Goal: Task Accomplishment & Management: Use online tool/utility

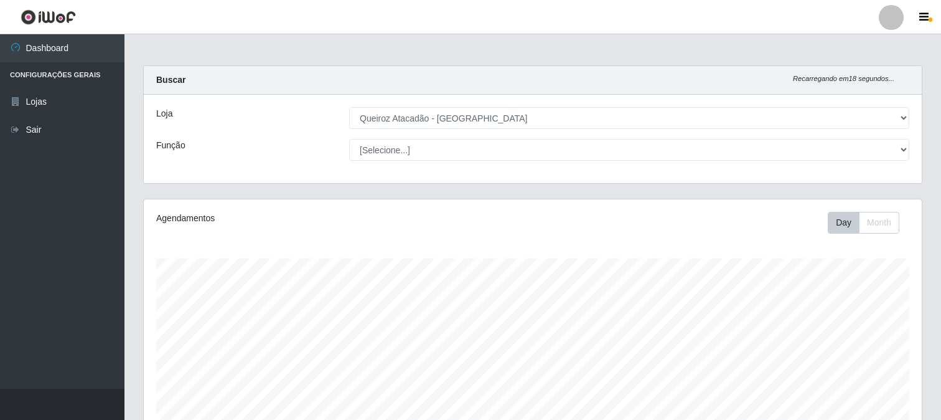
select select "464"
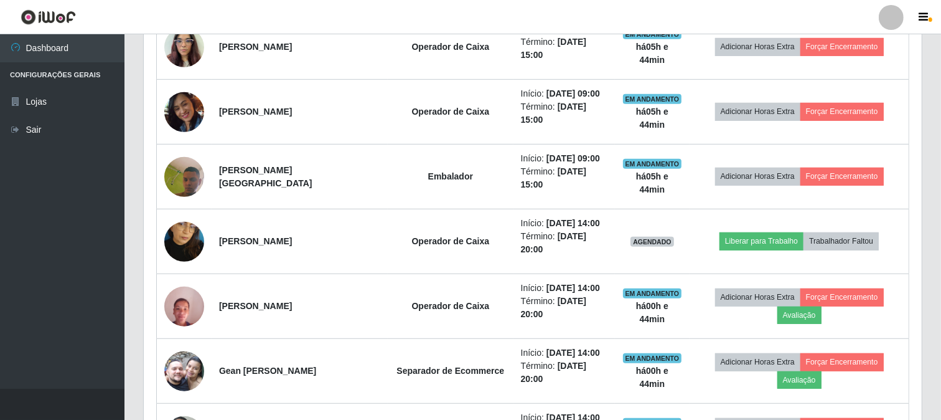
scroll to position [258, 778]
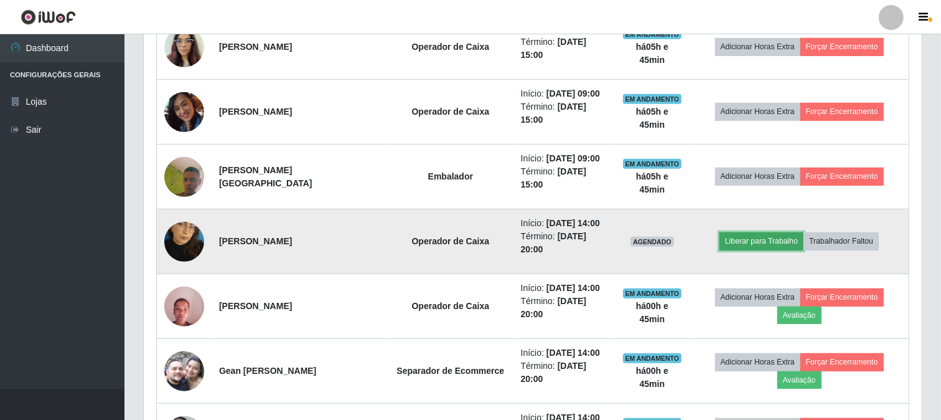
click at [772, 243] on button "Liberar para Trabalho" at bounding box center [762, 240] width 84 height 17
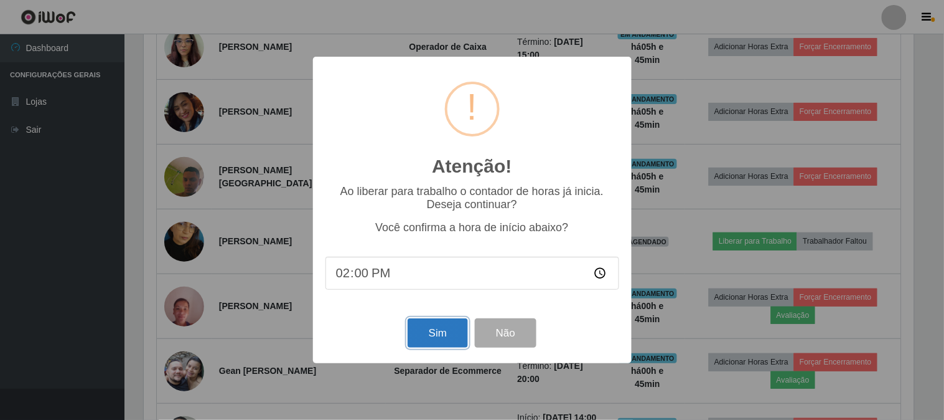
click at [427, 327] on button "Sim" at bounding box center [438, 332] width 60 height 29
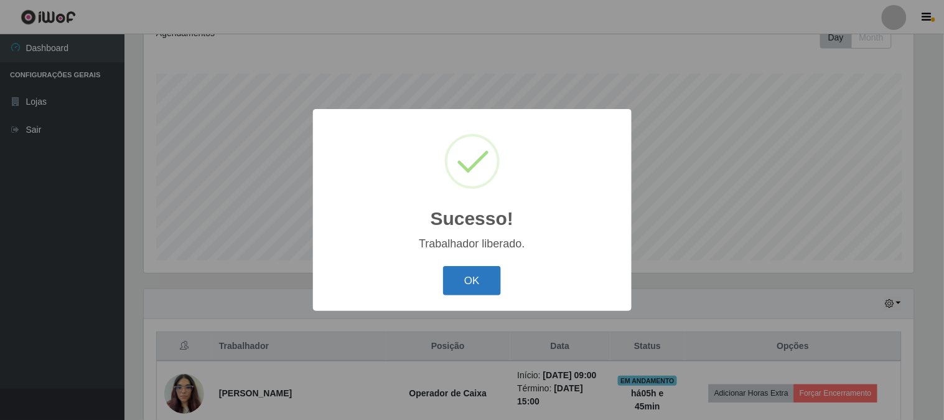
click at [489, 272] on button "OK" at bounding box center [472, 280] width 58 height 29
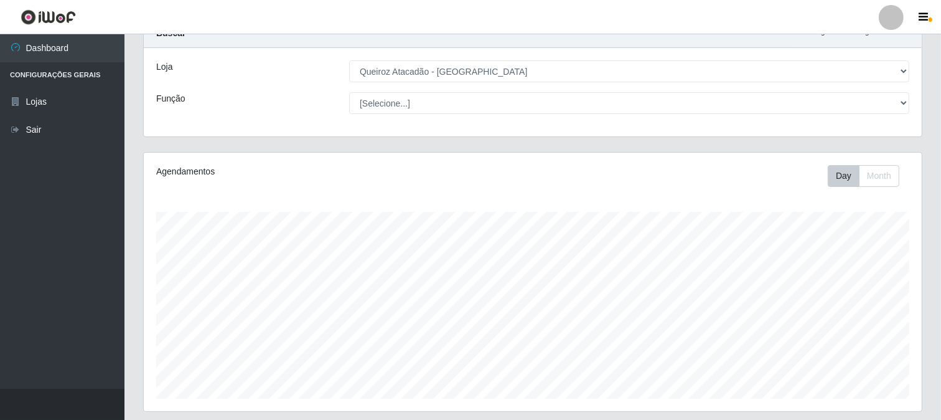
scroll to position [185, 0]
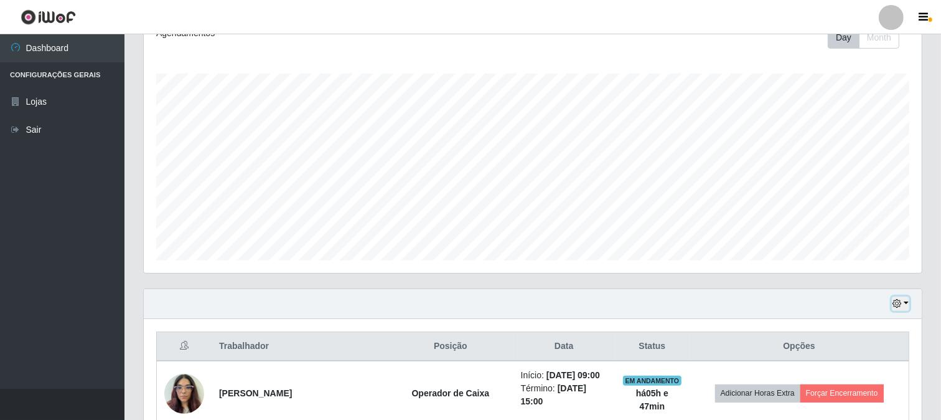
click at [908, 299] on button "button" at bounding box center [900, 303] width 17 height 14
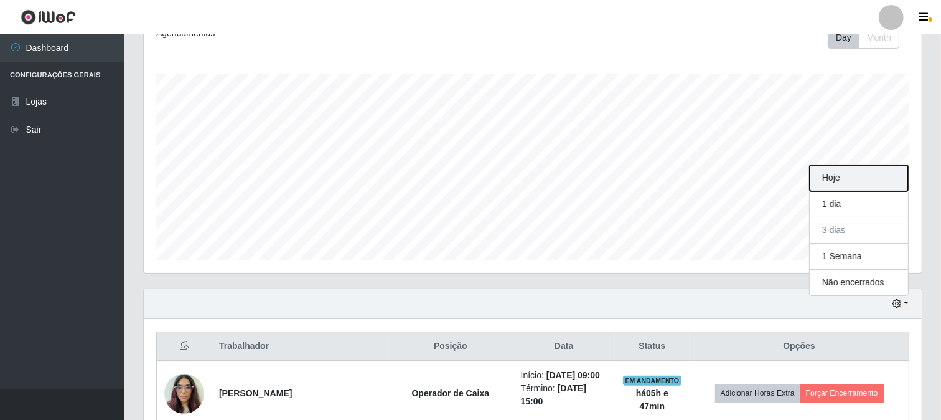
click at [854, 177] on button "Hoje" at bounding box center [859, 178] width 98 height 26
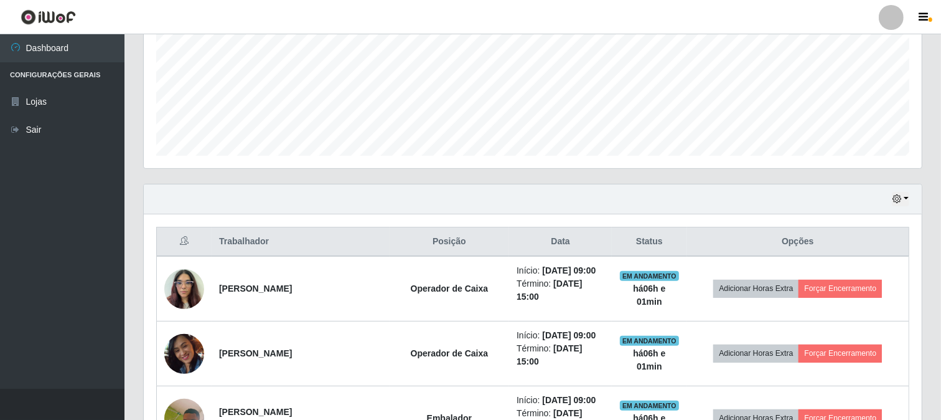
scroll to position [281, 0]
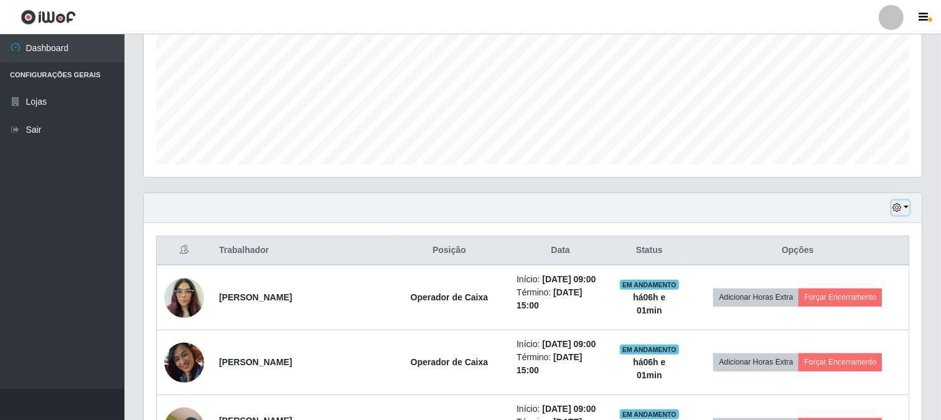
click at [906, 209] on button "button" at bounding box center [900, 207] width 17 height 14
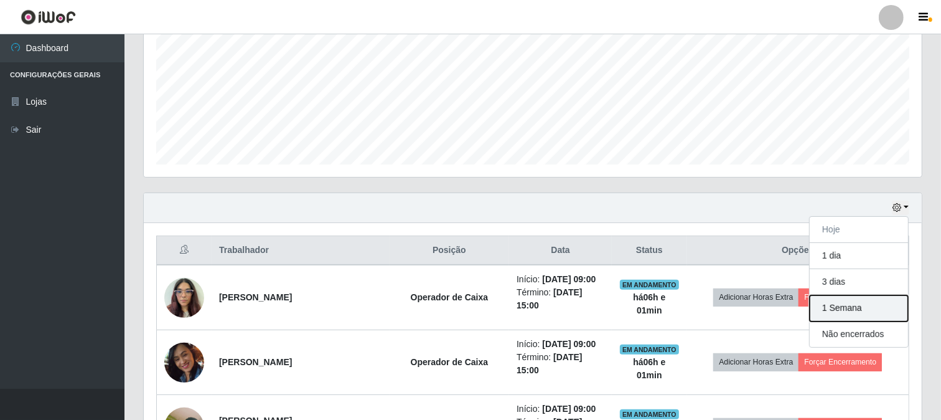
click at [835, 308] on button "1 Semana" at bounding box center [859, 308] width 98 height 26
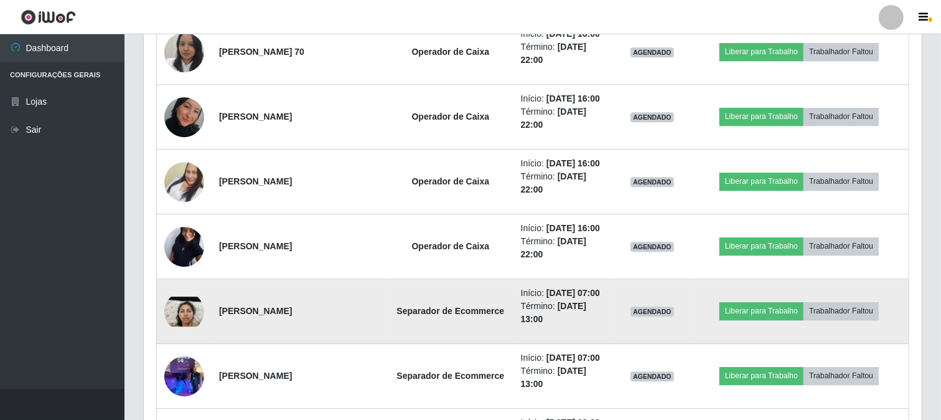
scroll to position [3233, 0]
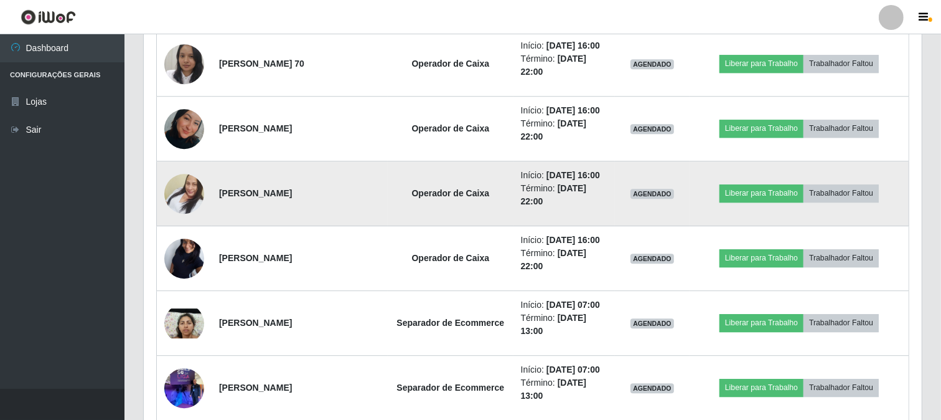
click at [345, 171] on td "[PERSON_NAME]" at bounding box center [300, 193] width 176 height 65
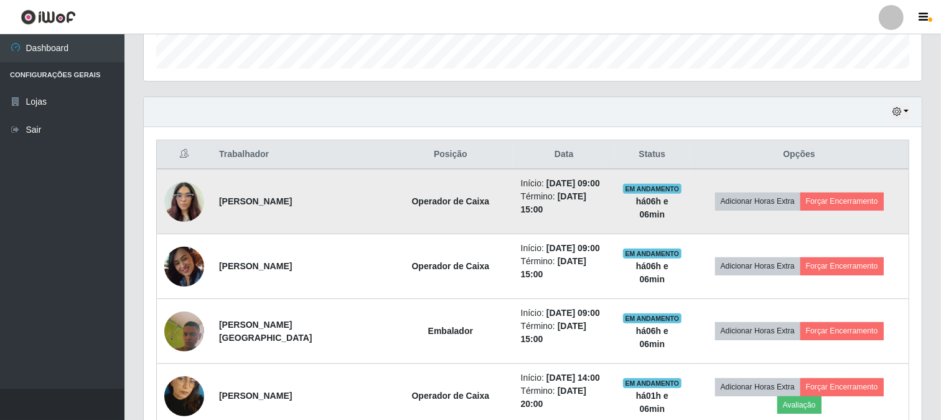
scroll to position [415, 0]
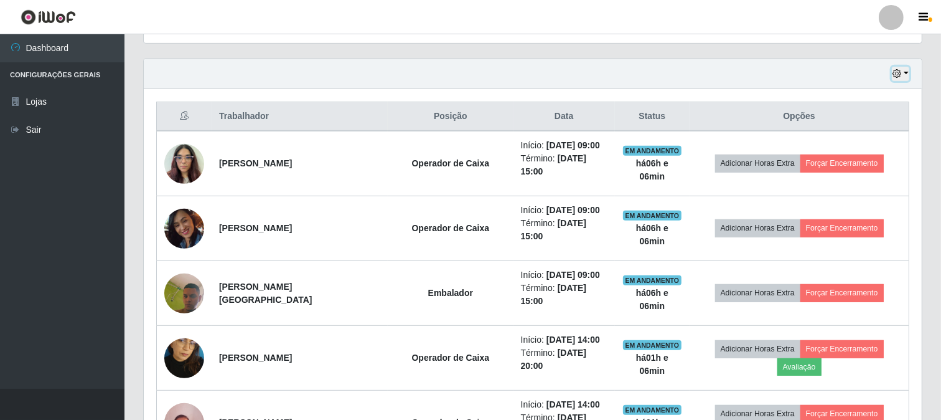
click at [906, 73] on button "button" at bounding box center [900, 74] width 17 height 14
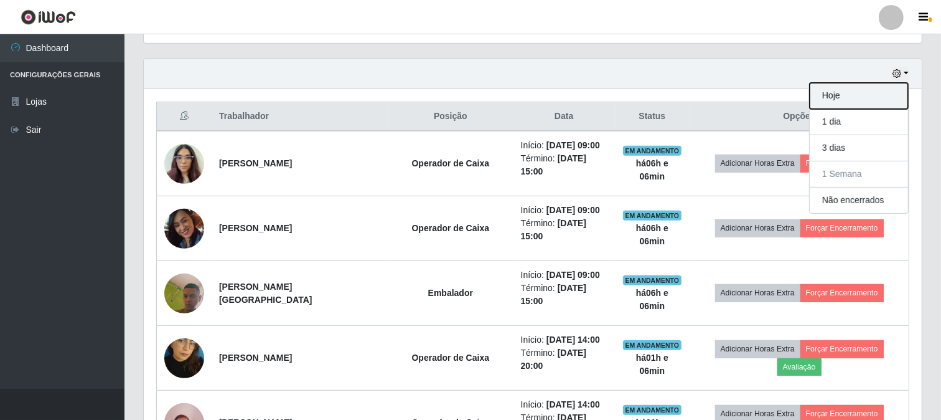
click at [829, 92] on button "Hoje" at bounding box center [859, 96] width 98 height 26
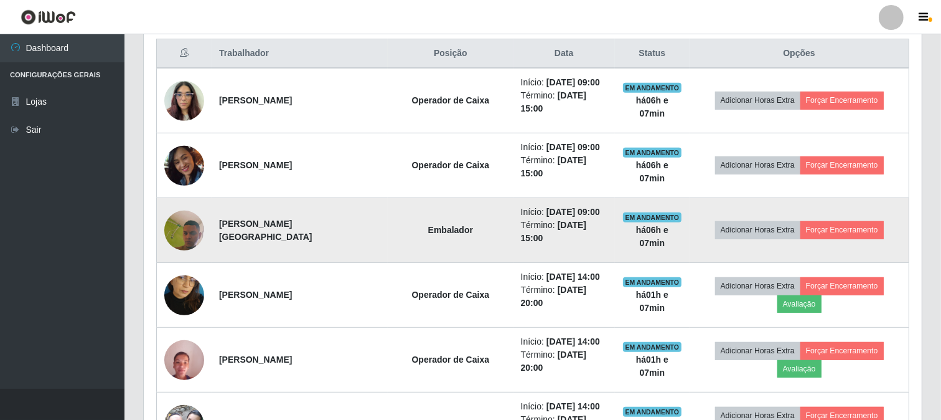
scroll to position [345, 0]
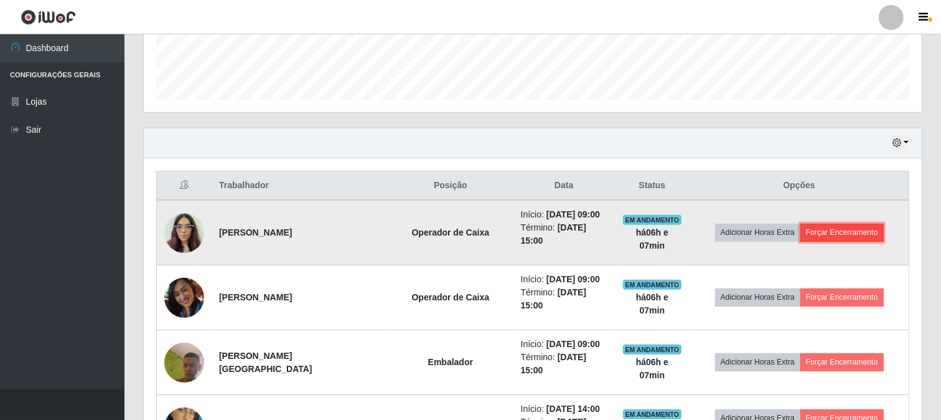
click at [864, 228] on button "Forçar Encerramento" at bounding box center [842, 231] width 83 height 17
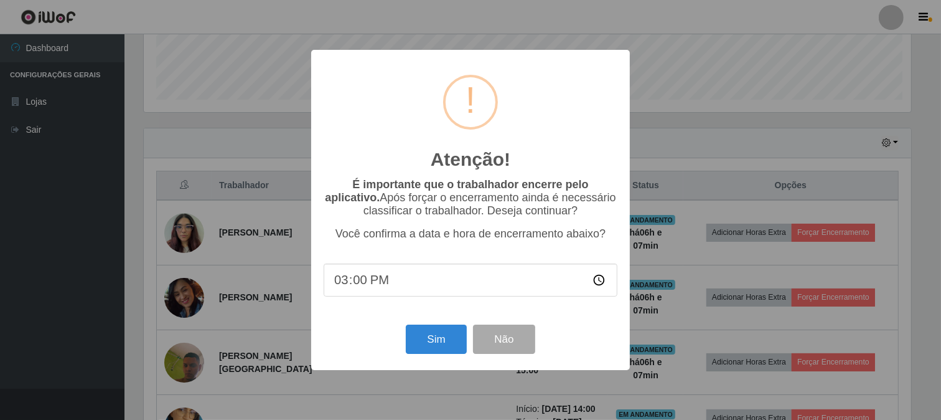
scroll to position [258, 770]
click at [439, 333] on button "Sim" at bounding box center [438, 338] width 60 height 29
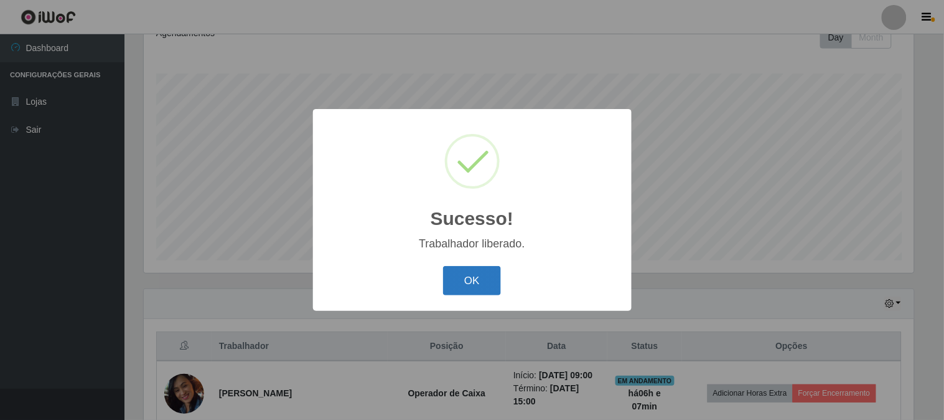
click at [463, 276] on button "OK" at bounding box center [472, 280] width 58 height 29
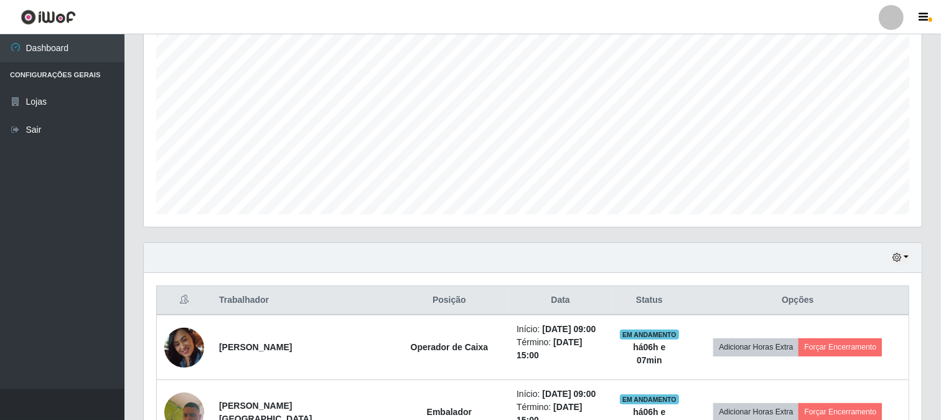
scroll to position [324, 0]
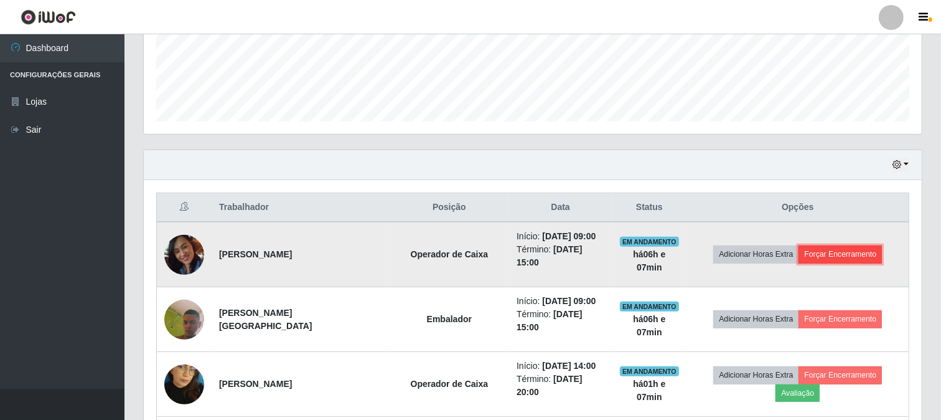
click at [867, 261] on button "Forçar Encerramento" at bounding box center [840, 253] width 83 height 17
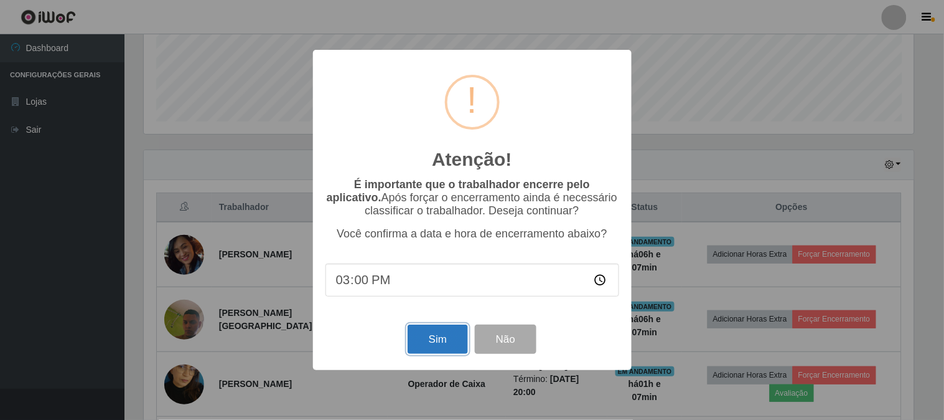
click at [448, 347] on button "Sim" at bounding box center [438, 338] width 60 height 29
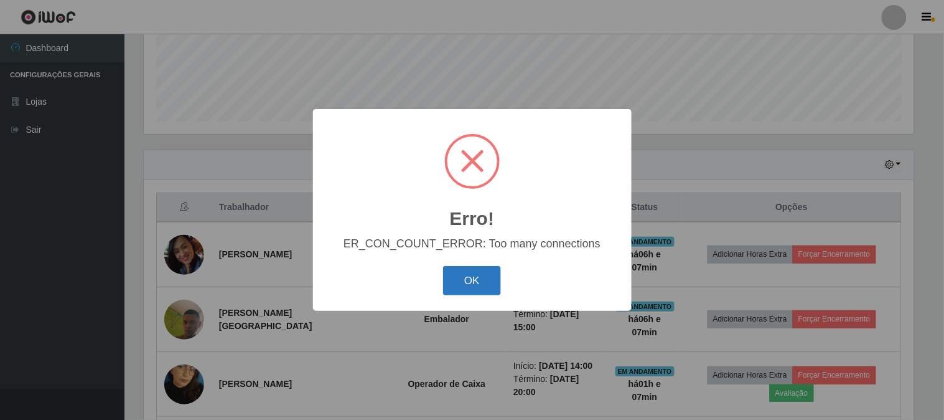
click at [486, 278] on button "OK" at bounding box center [472, 280] width 58 height 29
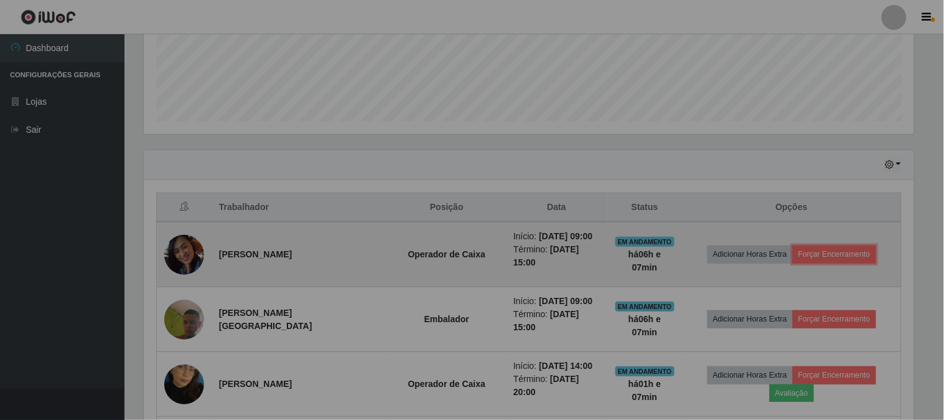
scroll to position [258, 778]
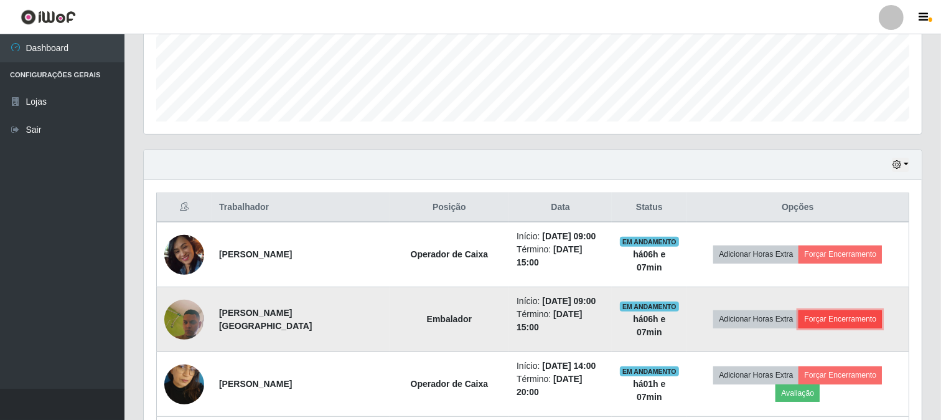
click at [838, 316] on button "Forçar Encerramento" at bounding box center [840, 318] width 83 height 17
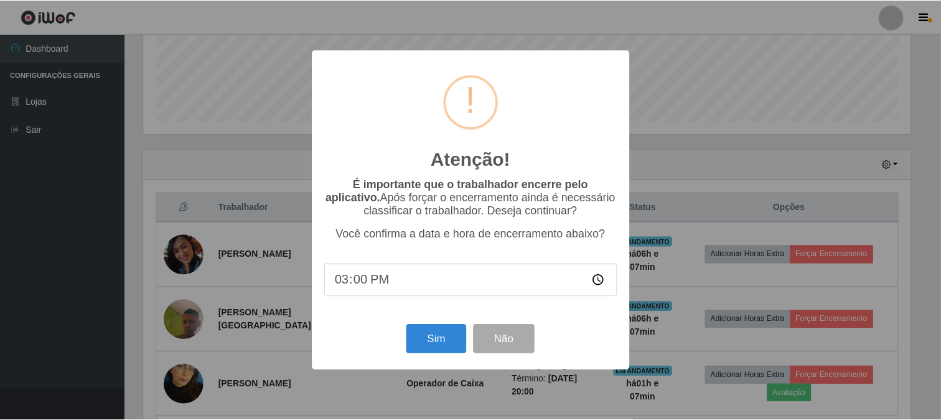
scroll to position [258, 770]
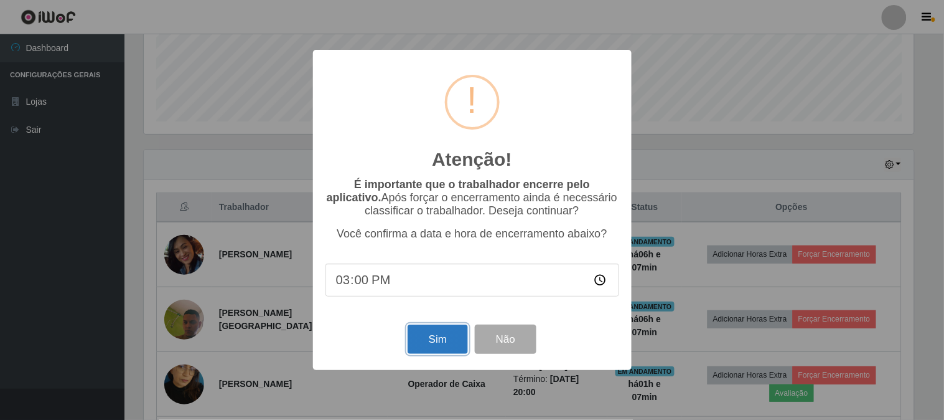
click at [420, 337] on button "Sim" at bounding box center [438, 338] width 60 height 29
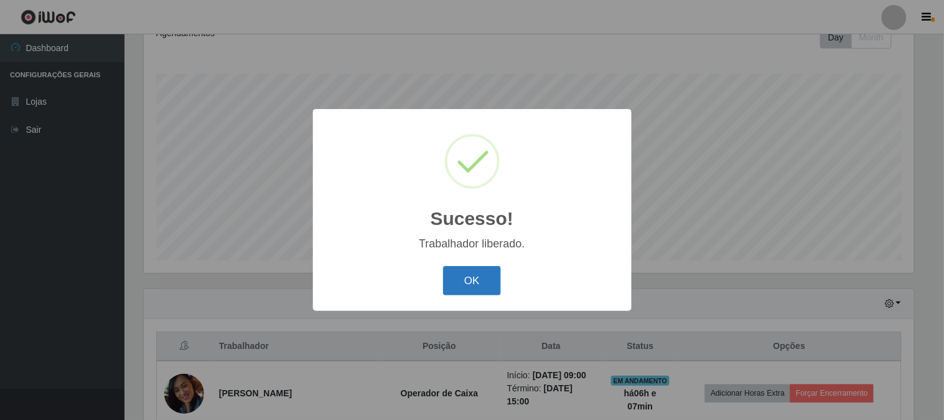
click at [450, 270] on button "OK" at bounding box center [472, 280] width 58 height 29
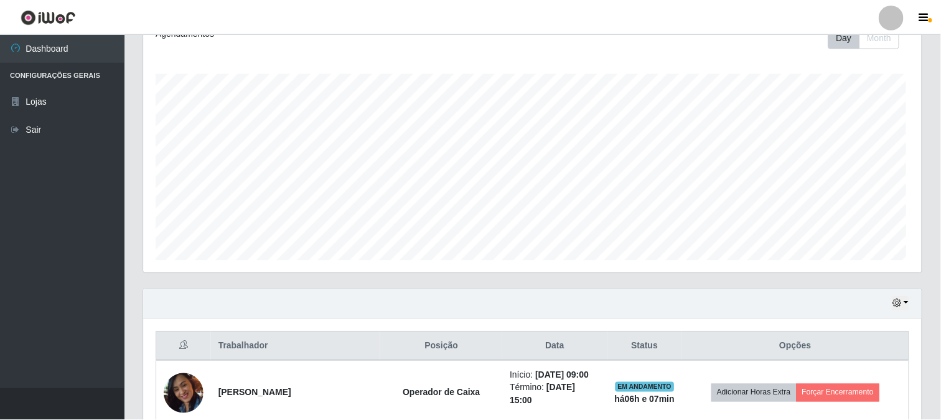
scroll to position [0, 0]
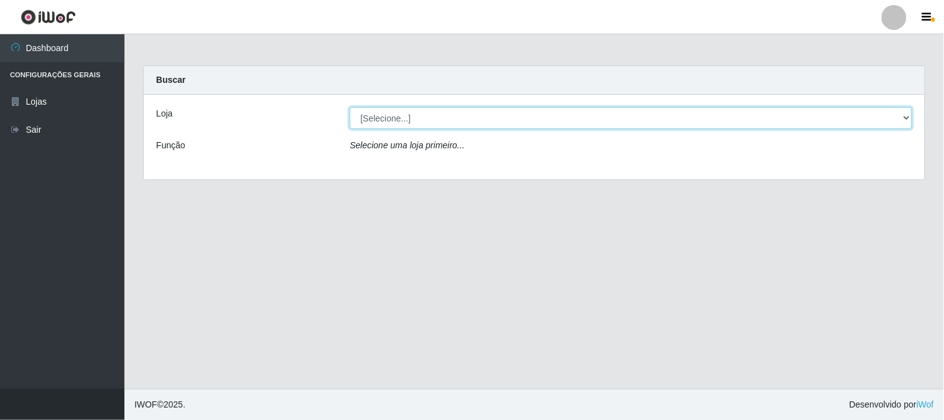
click at [905, 118] on select "[Selecione...] Queiroz Atacadão - [GEOGRAPHIC_DATA]" at bounding box center [631, 118] width 563 height 22
select select "464"
click at [350, 107] on select "[Selecione...] Queiroz Atacadão - [GEOGRAPHIC_DATA]" at bounding box center [631, 118] width 563 height 22
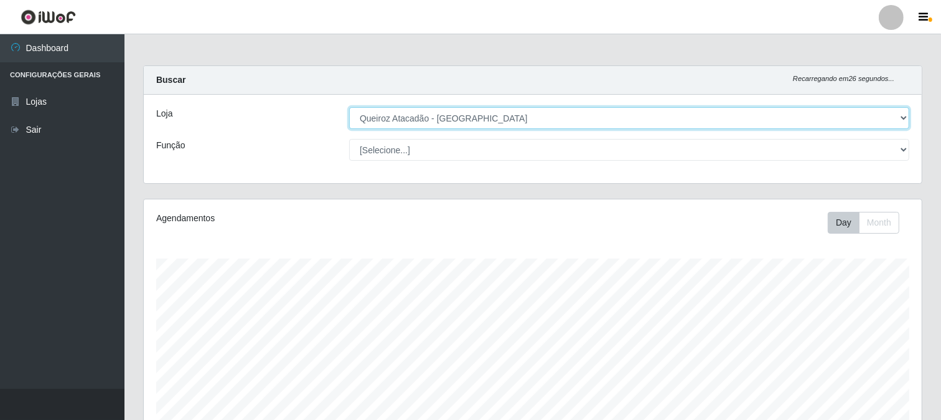
scroll to position [185, 0]
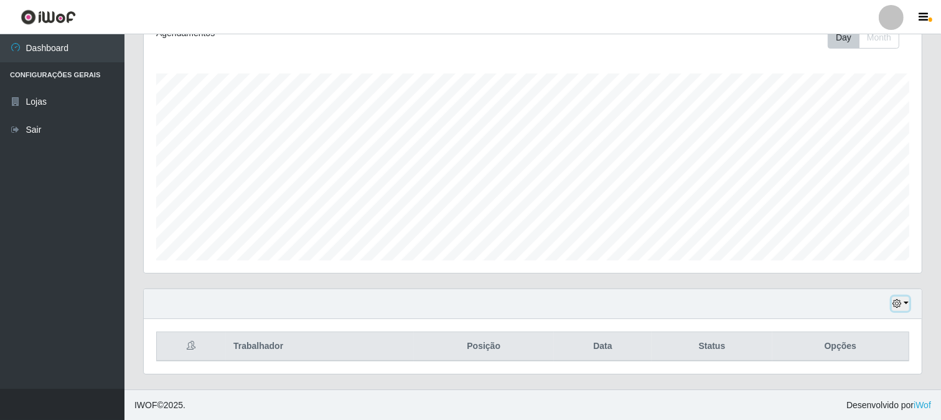
click at [903, 306] on button "button" at bounding box center [900, 303] width 17 height 14
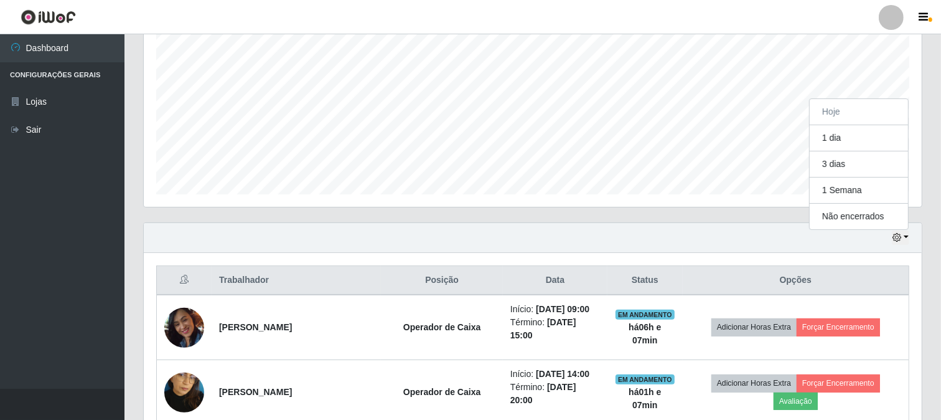
scroll to position [462, 0]
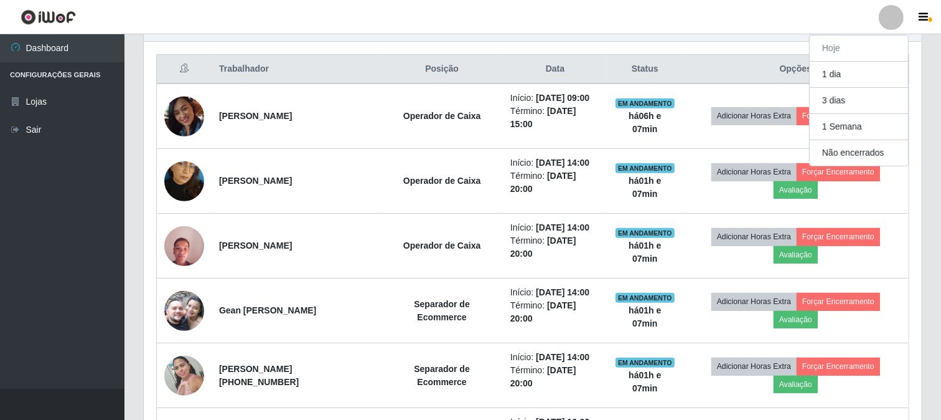
click at [145, 147] on div "Trabalhador Posição Data Status Opções Marineide Januário da Silva Operador de …" at bounding box center [533, 425] width 778 height 767
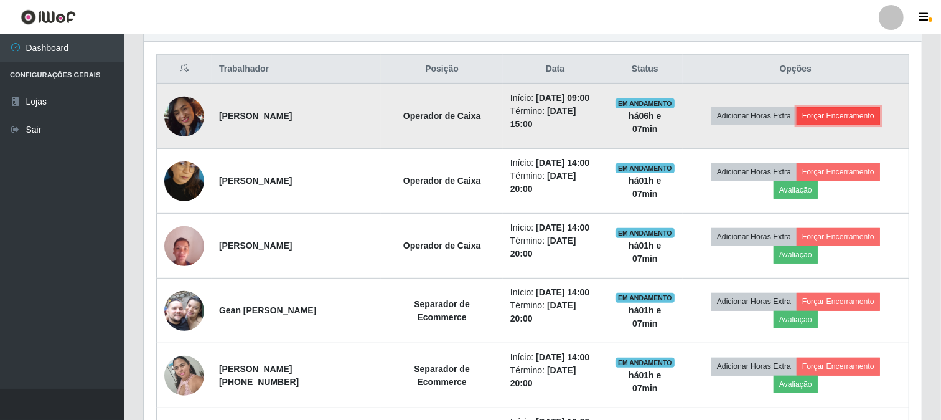
click at [854, 116] on button "Forçar Encerramento" at bounding box center [838, 115] width 83 height 17
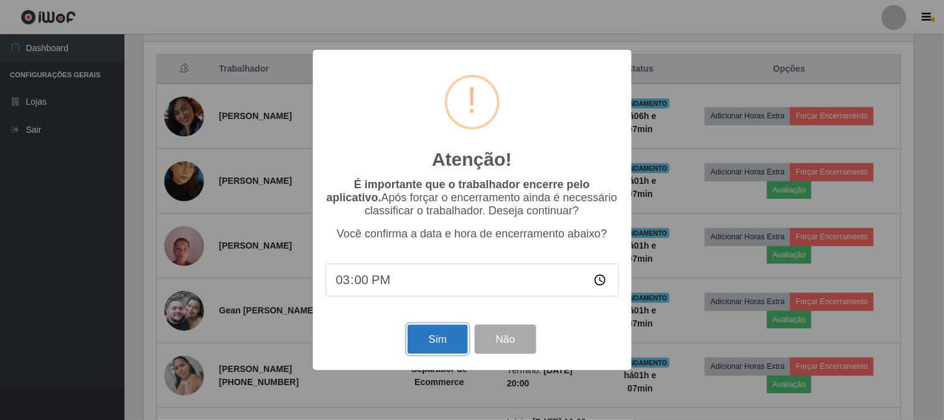
click at [443, 344] on button "Sim" at bounding box center [438, 338] width 60 height 29
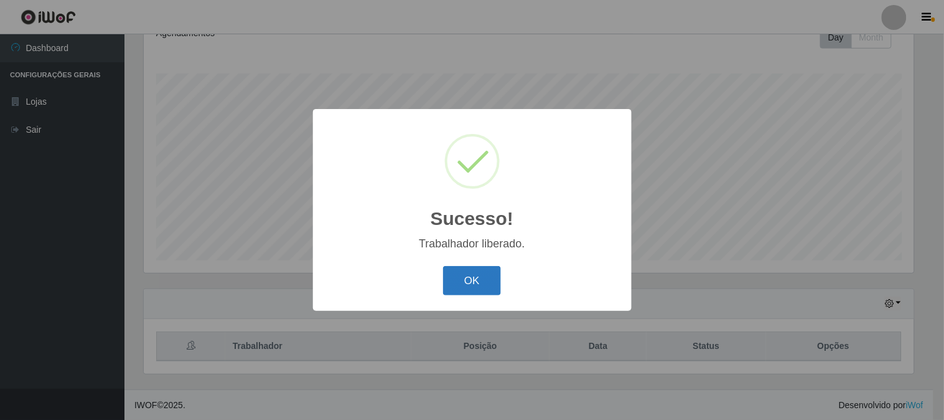
click at [475, 276] on button "OK" at bounding box center [472, 280] width 58 height 29
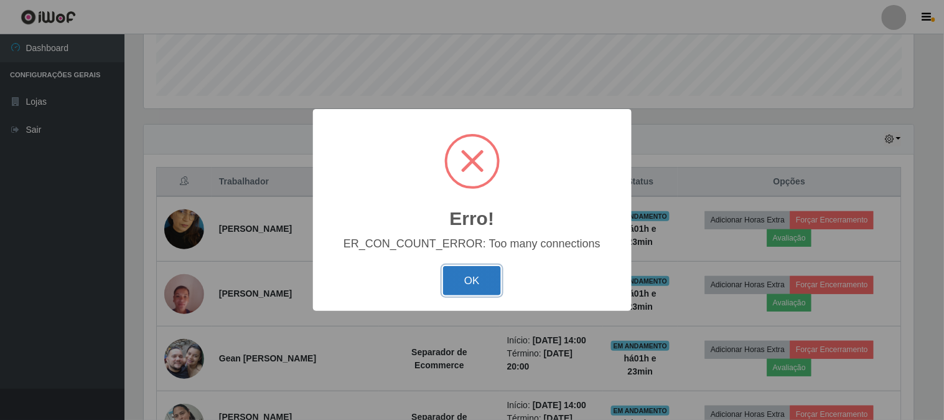
click at [462, 284] on button "OK" at bounding box center [472, 280] width 58 height 29
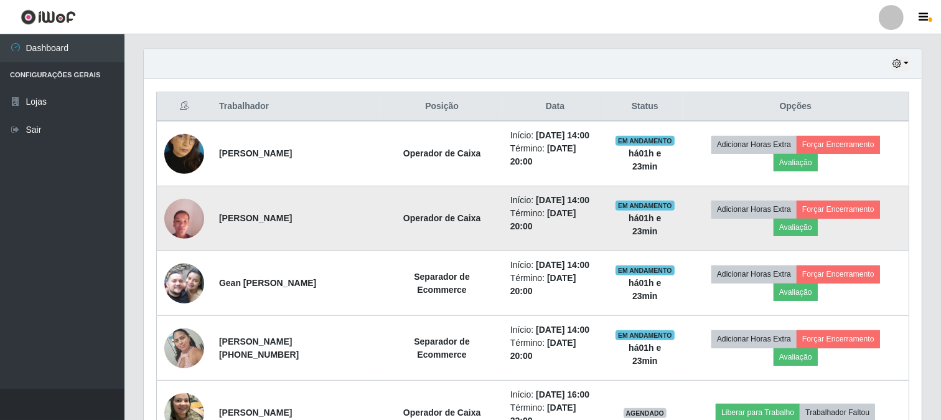
scroll to position [349, 0]
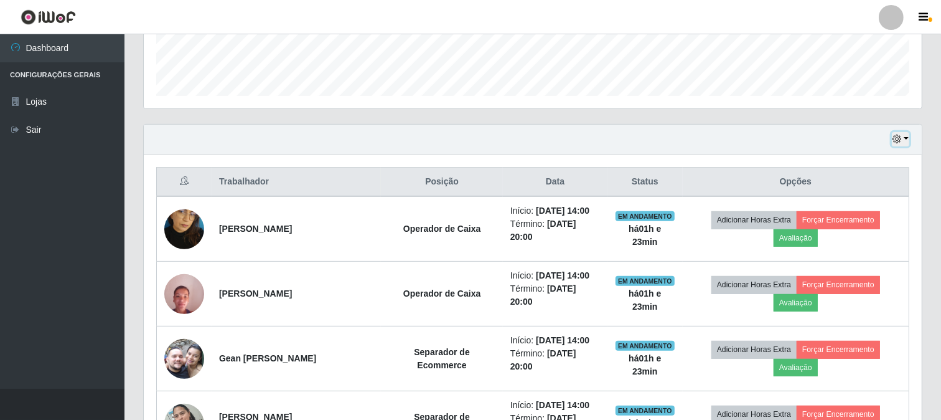
click at [907, 141] on button "button" at bounding box center [900, 139] width 17 height 14
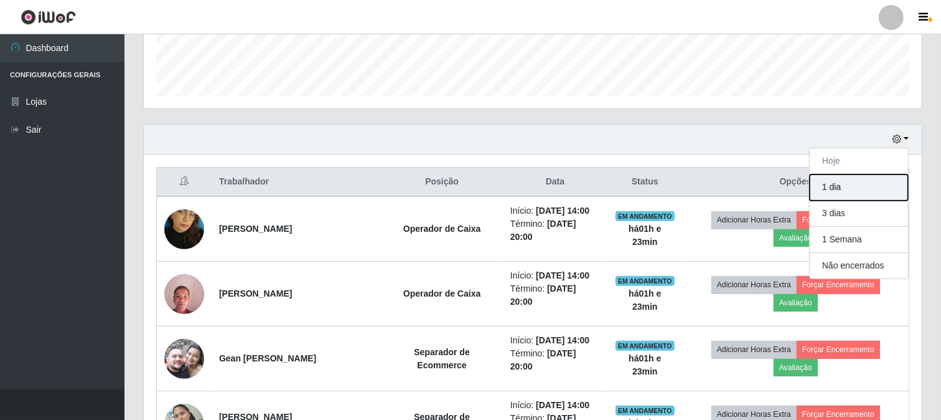
click at [841, 182] on button "1 dia" at bounding box center [859, 187] width 98 height 26
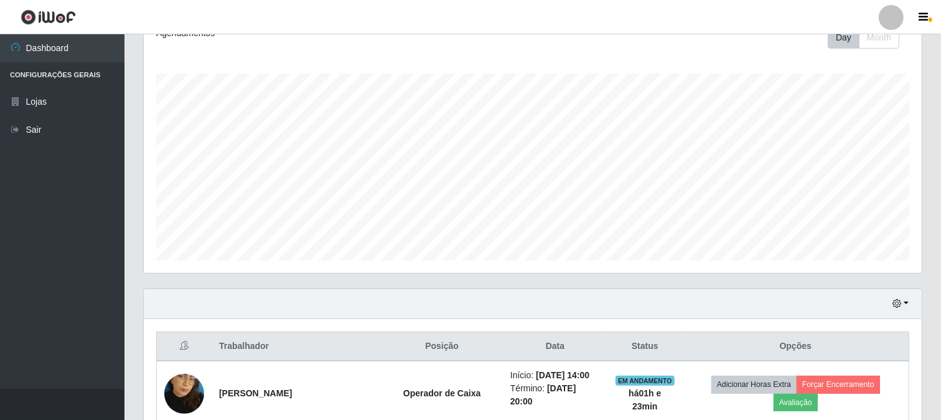
scroll to position [184, 0]
click at [901, 308] on icon "button" at bounding box center [897, 303] width 9 height 9
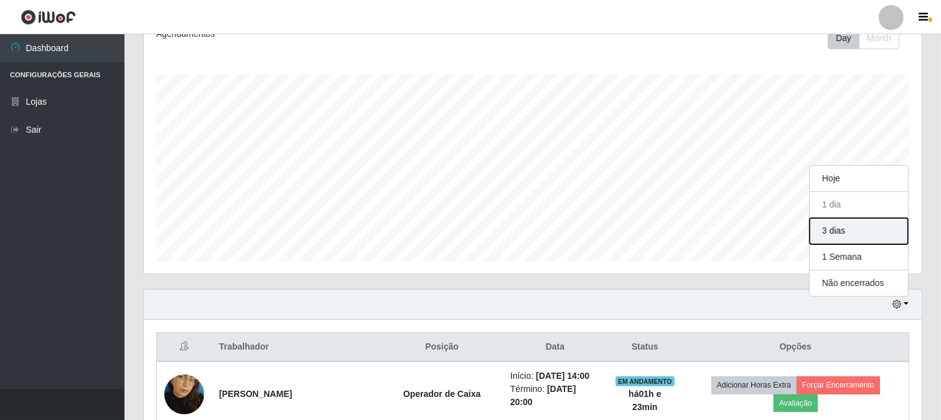
click at [845, 231] on button "3 dias" at bounding box center [859, 231] width 98 height 26
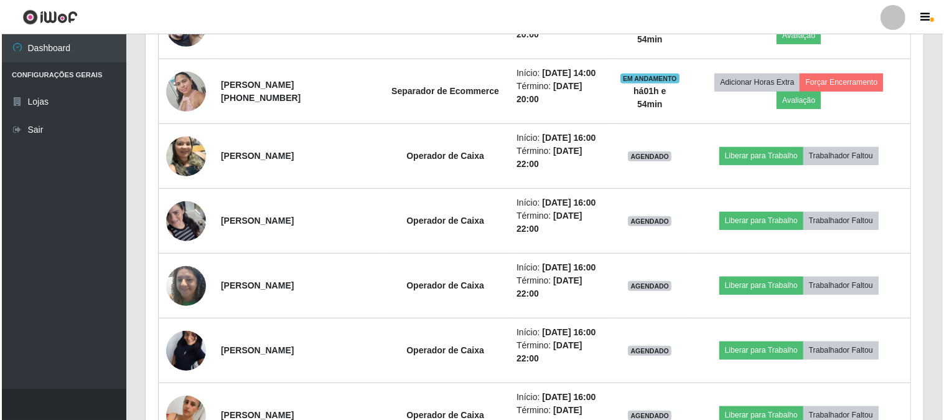
scroll to position [676, 0]
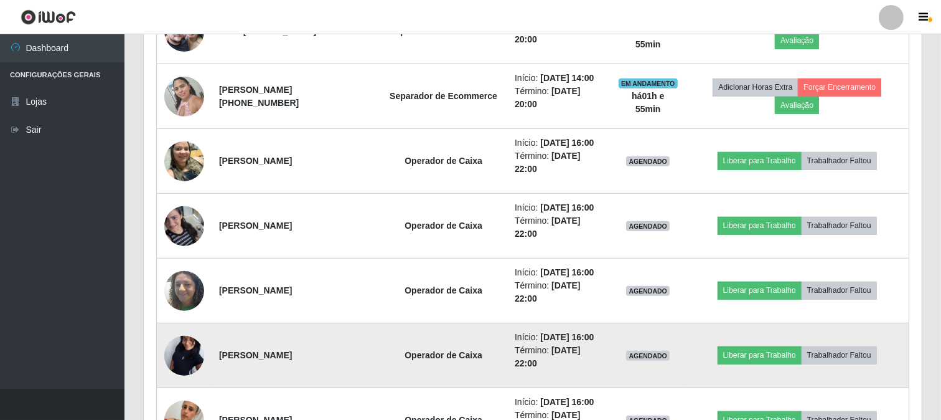
click at [182, 355] on img at bounding box center [184, 355] width 40 height 88
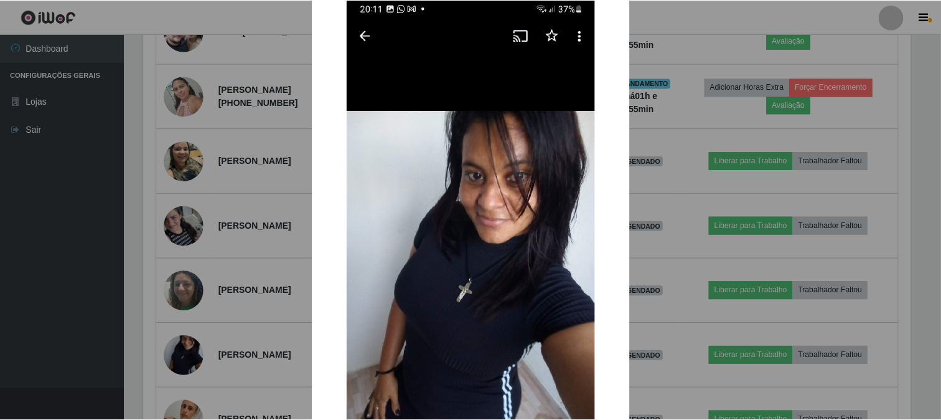
scroll to position [0, 0]
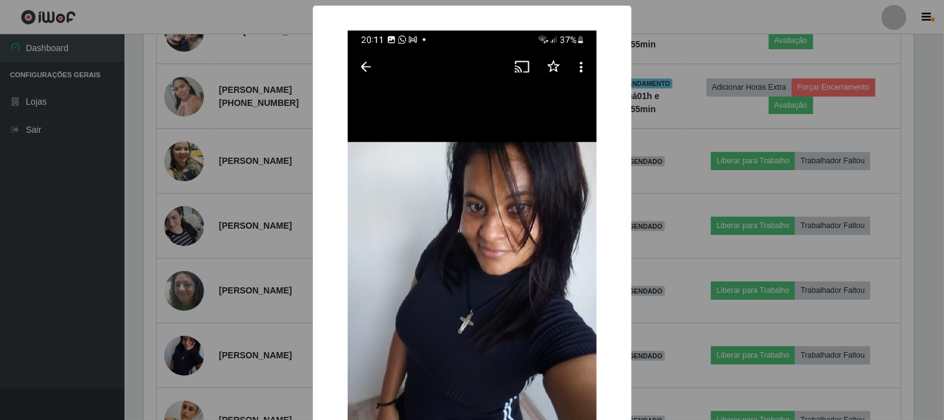
click at [28, 199] on div "× OK Cancel" at bounding box center [472, 210] width 944 height 420
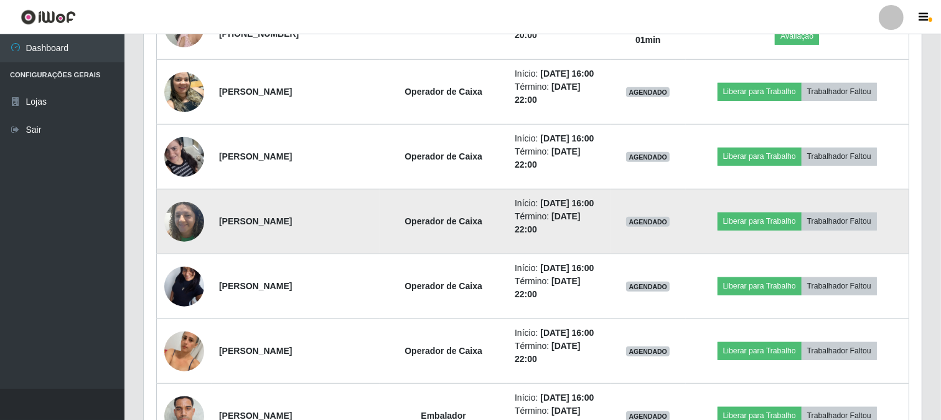
scroll to position [400, 0]
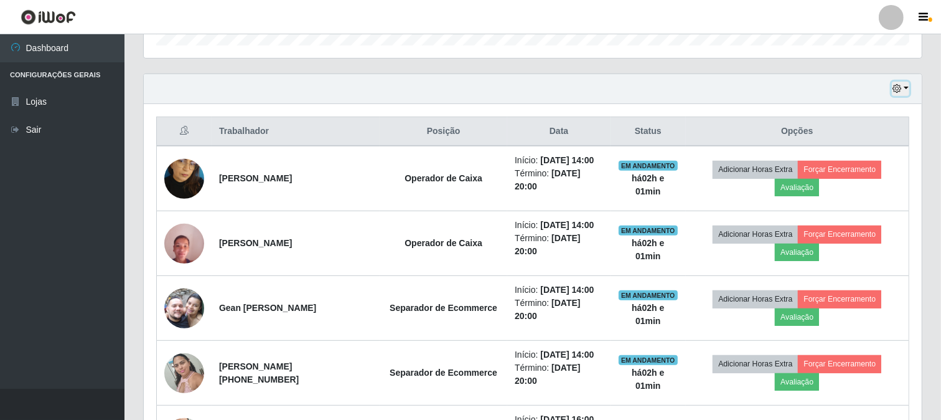
click at [909, 89] on button "button" at bounding box center [900, 89] width 17 height 14
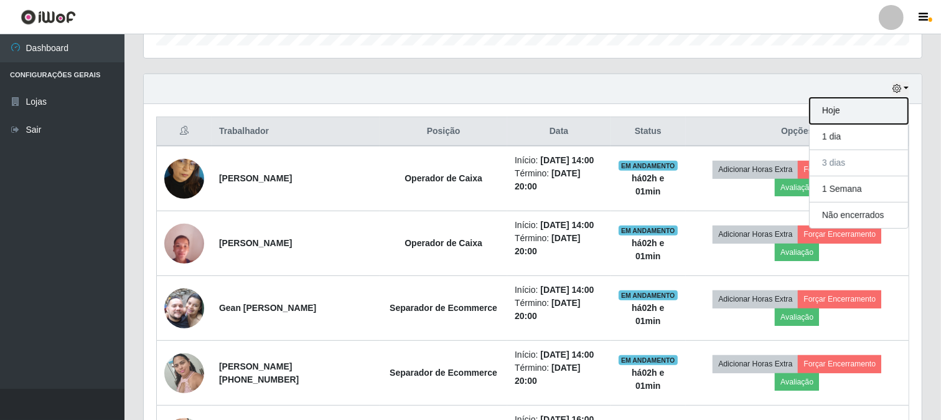
click at [831, 113] on button "Hoje" at bounding box center [859, 111] width 98 height 26
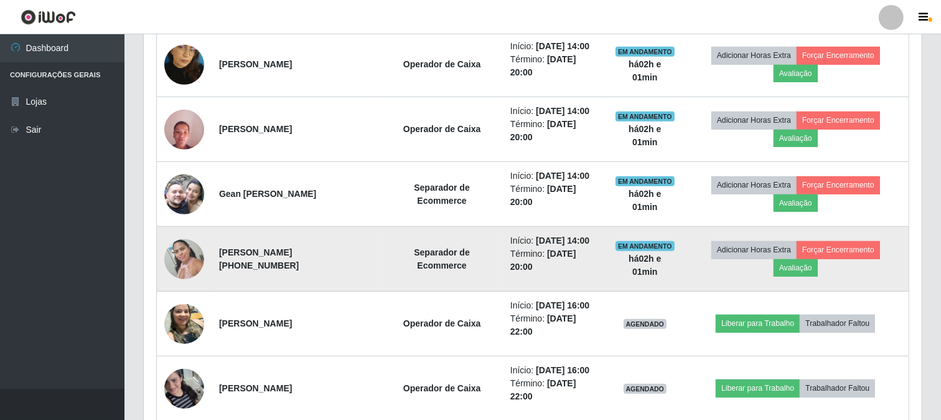
scroll to position [538, 0]
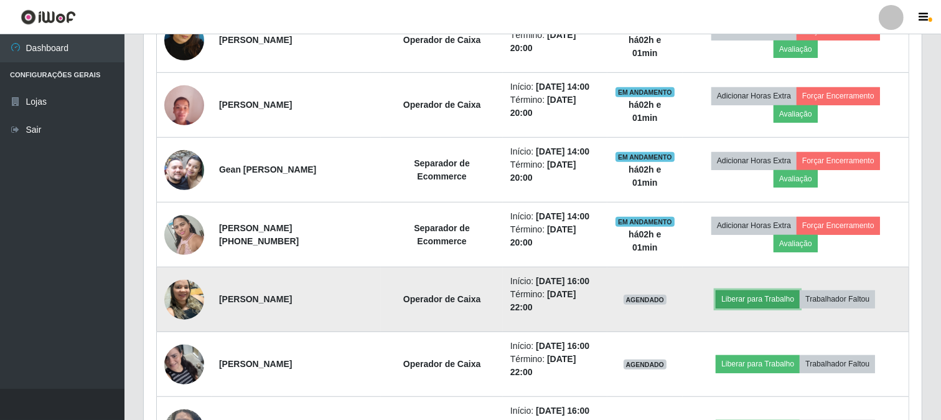
click at [742, 291] on button "Liberar para Trabalho" at bounding box center [758, 298] width 84 height 17
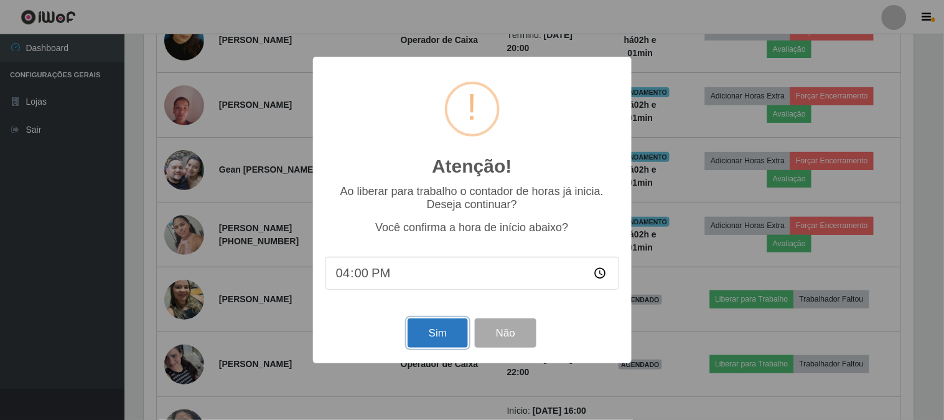
click at [427, 333] on button "Sim" at bounding box center [438, 332] width 60 height 29
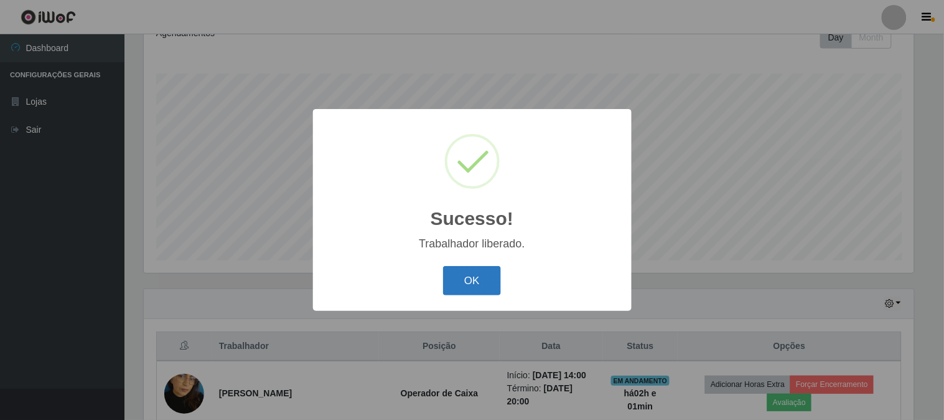
click at [471, 281] on button "OK" at bounding box center [472, 280] width 58 height 29
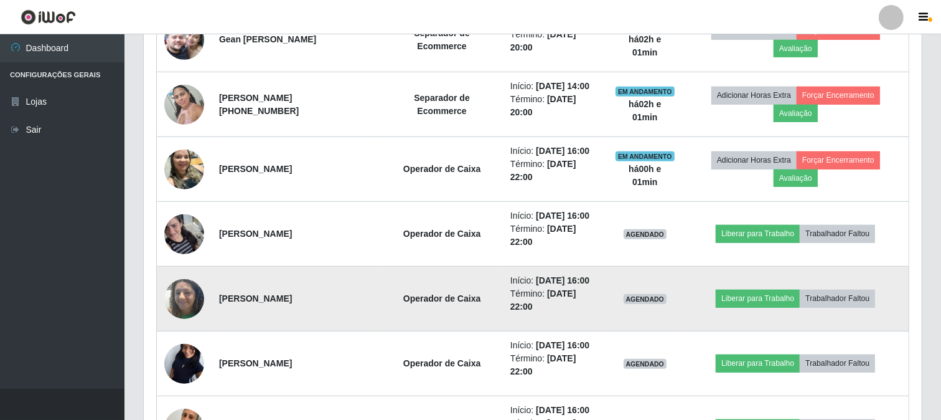
scroll to position [669, 0]
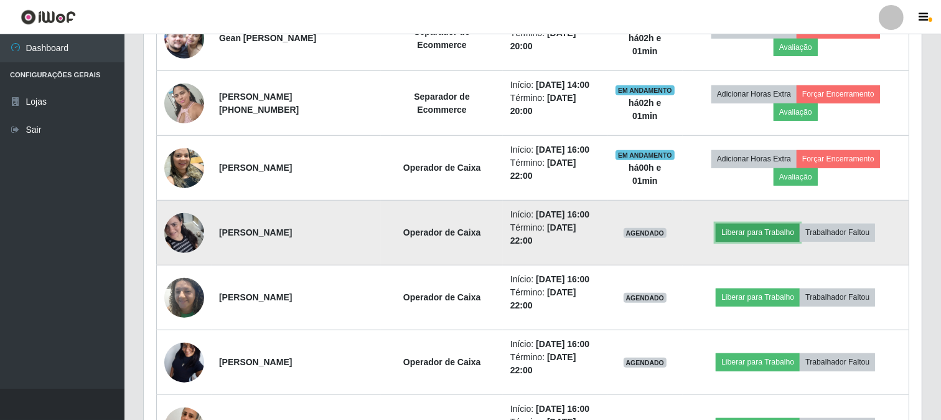
click at [741, 233] on button "Liberar para Trabalho" at bounding box center [758, 231] width 84 height 17
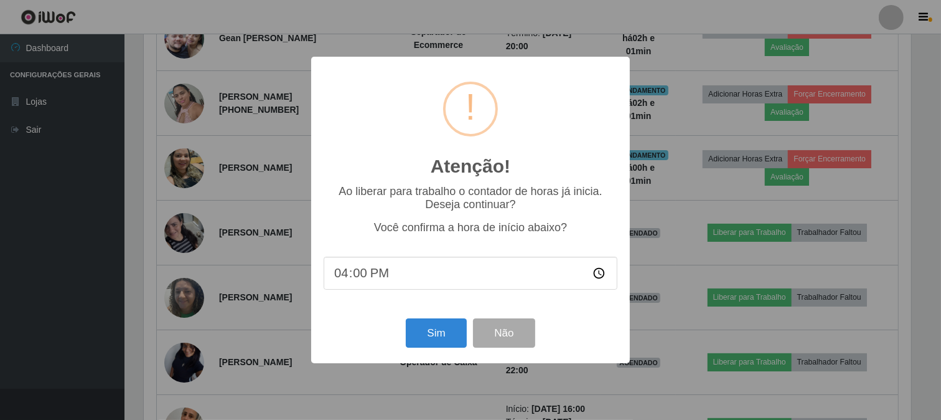
scroll to position [258, 770]
click at [441, 337] on button "Sim" at bounding box center [438, 332] width 60 height 29
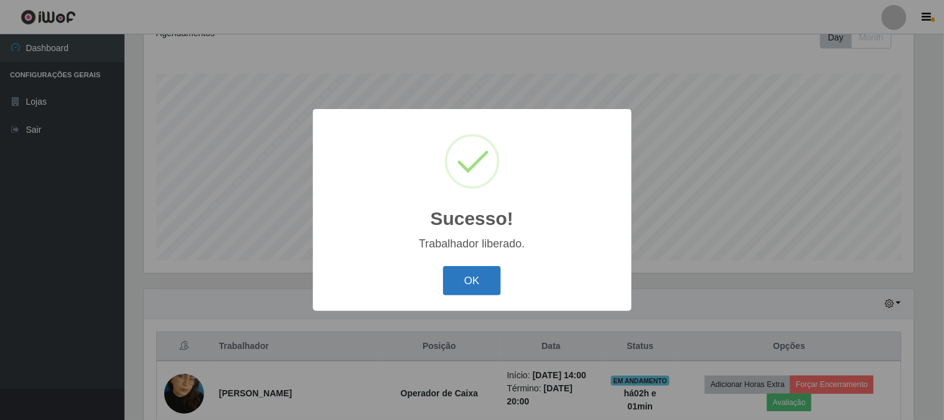
click at [459, 284] on button "OK" at bounding box center [472, 280] width 58 height 29
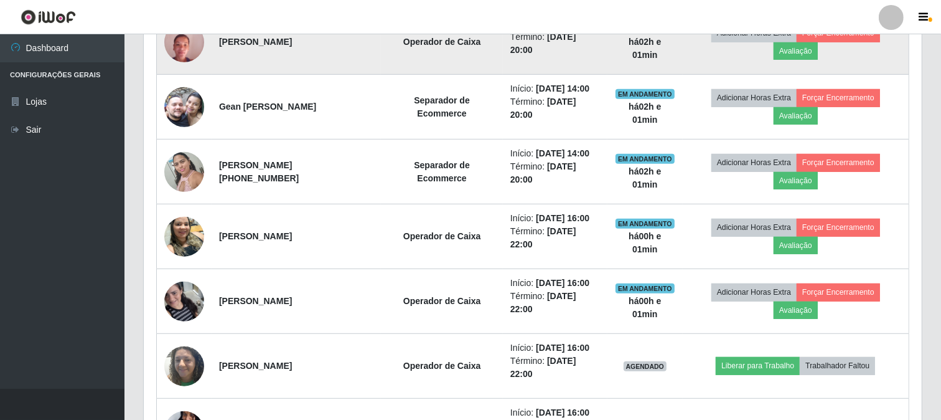
scroll to position [669, 0]
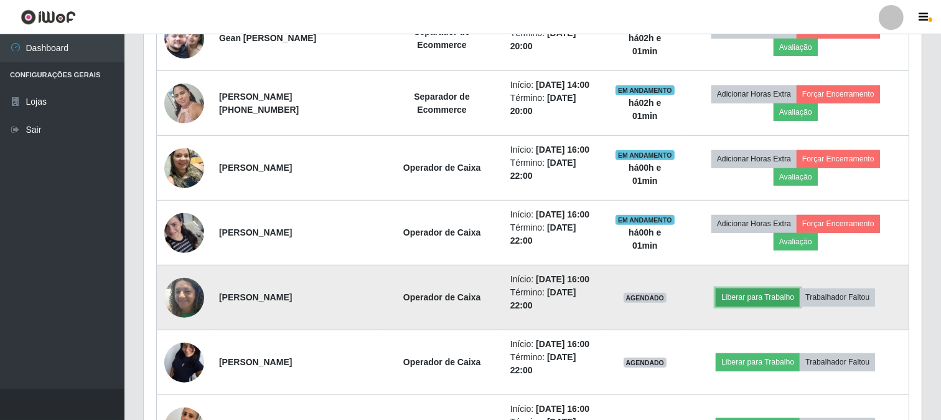
click at [782, 294] on button "Liberar para Trabalho" at bounding box center [758, 296] width 84 height 17
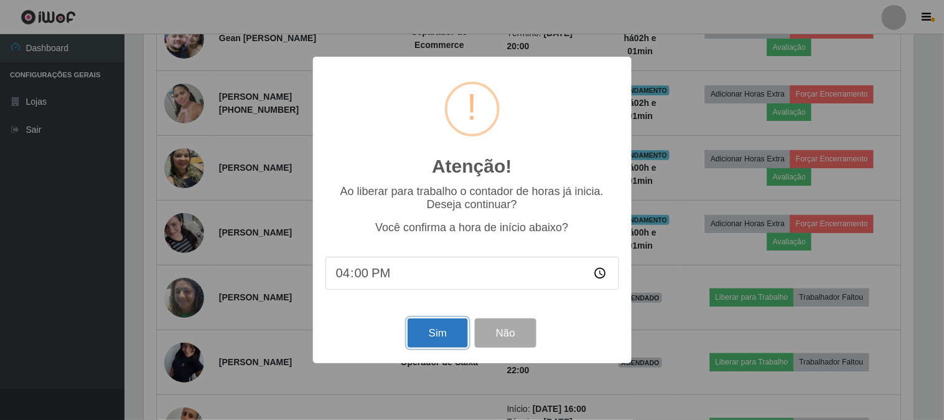
click at [421, 334] on button "Sim" at bounding box center [438, 332] width 60 height 29
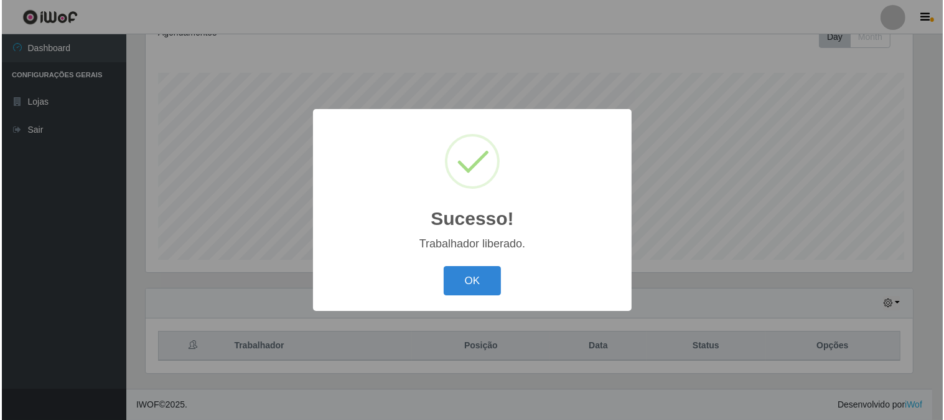
scroll to position [0, 0]
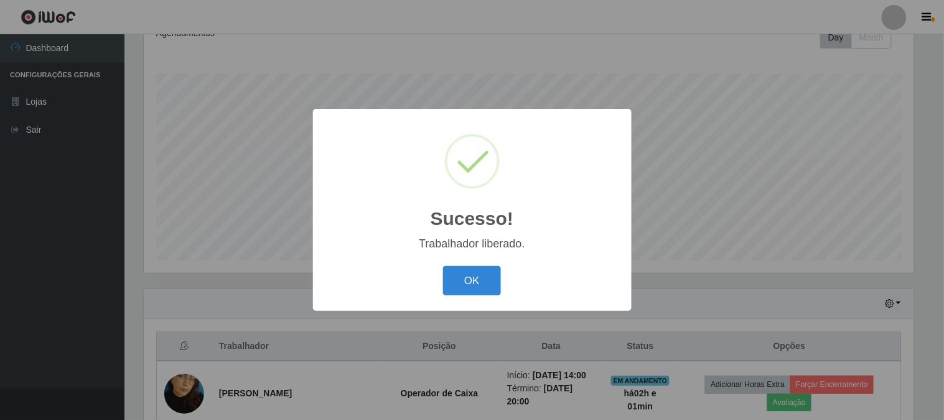
click at [439, 276] on div "OK Cancel" at bounding box center [473, 280] width 294 height 35
click at [454, 281] on button "OK" at bounding box center [472, 280] width 58 height 29
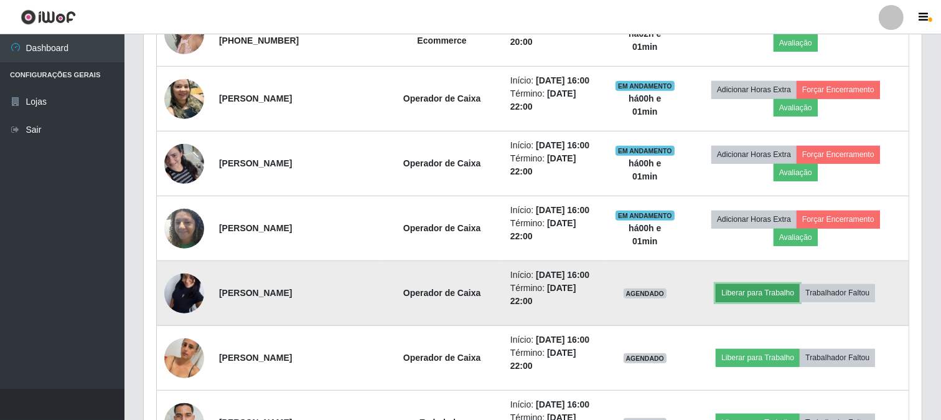
click at [791, 296] on button "Liberar para Trabalho" at bounding box center [758, 292] width 84 height 17
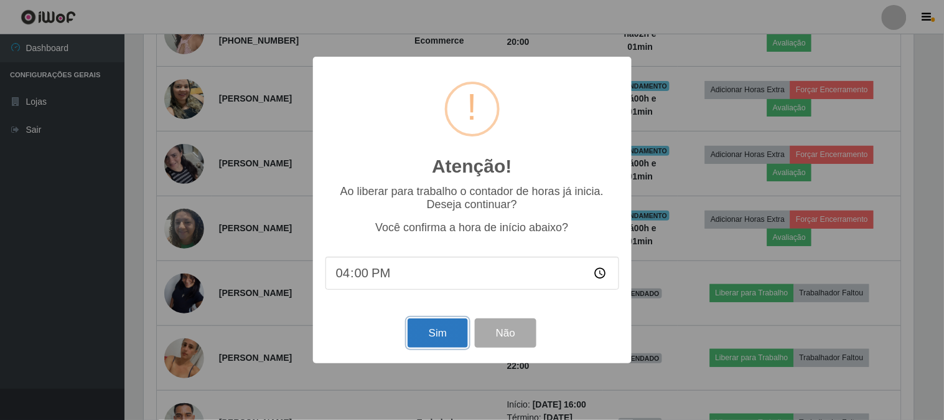
click at [444, 334] on button "Sim" at bounding box center [438, 332] width 60 height 29
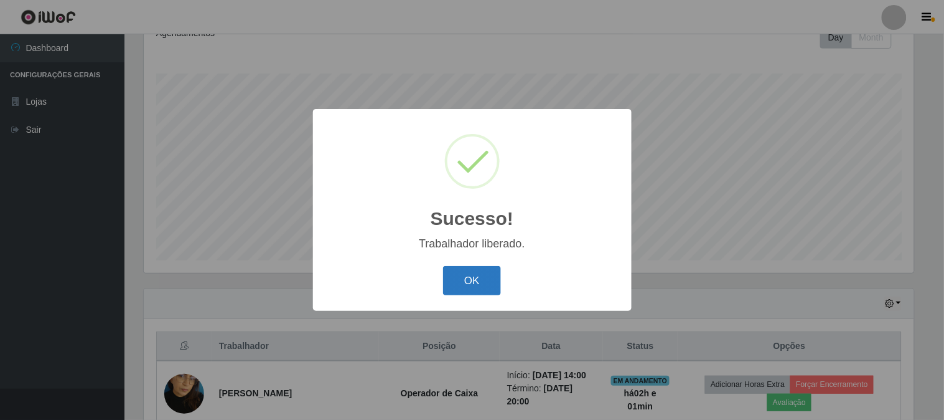
click at [482, 290] on button "OK" at bounding box center [472, 280] width 58 height 29
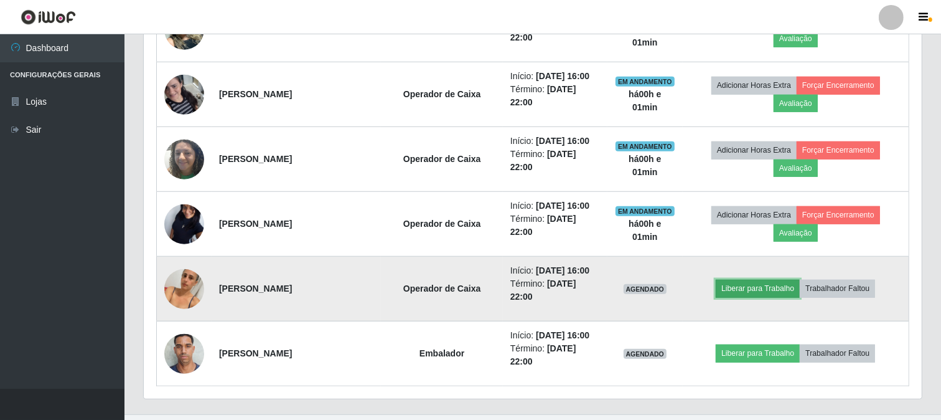
click at [754, 285] on button "Liberar para Trabalho" at bounding box center [758, 288] width 84 height 17
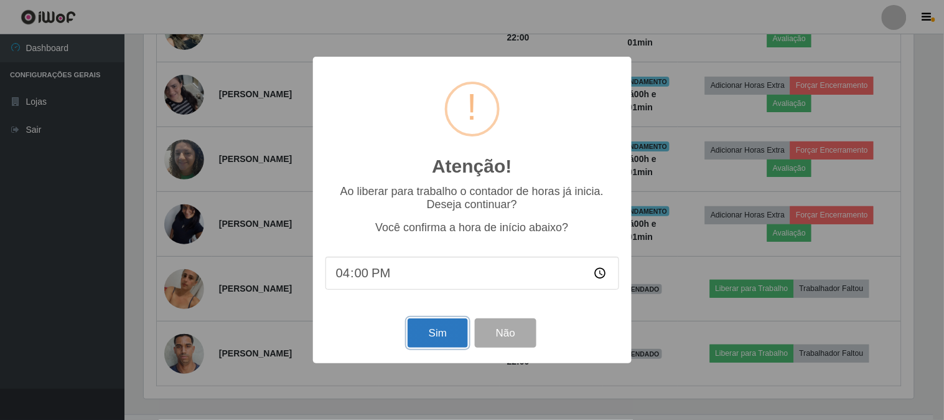
click at [432, 326] on button "Sim" at bounding box center [438, 332] width 60 height 29
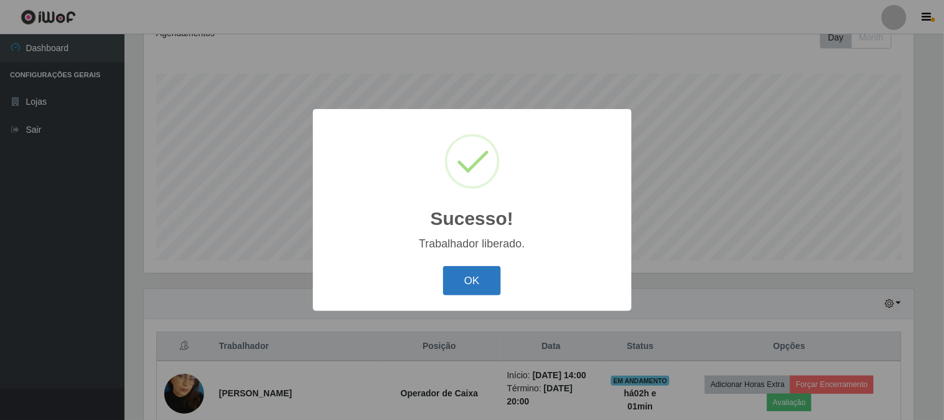
click at [465, 293] on button "OK" at bounding box center [472, 280] width 58 height 29
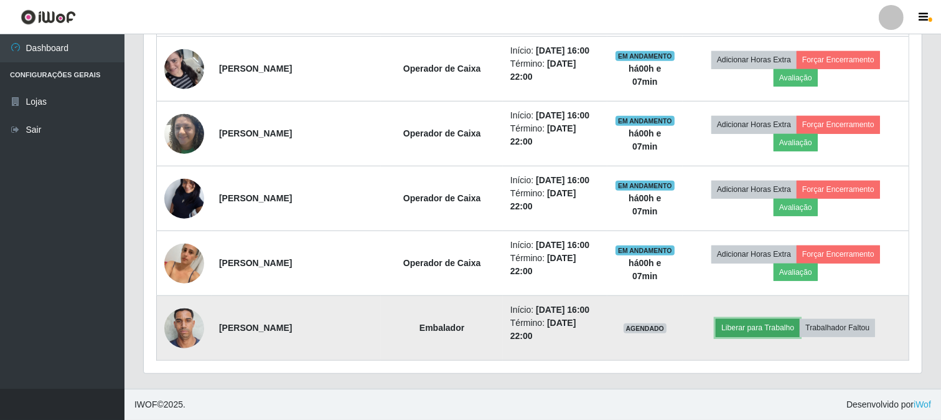
click at [754, 321] on button "Liberar para Trabalho" at bounding box center [758, 327] width 84 height 17
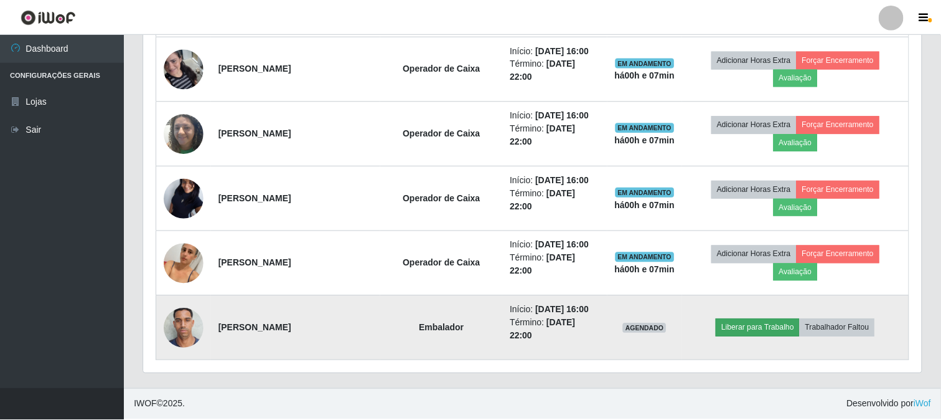
scroll to position [258, 770]
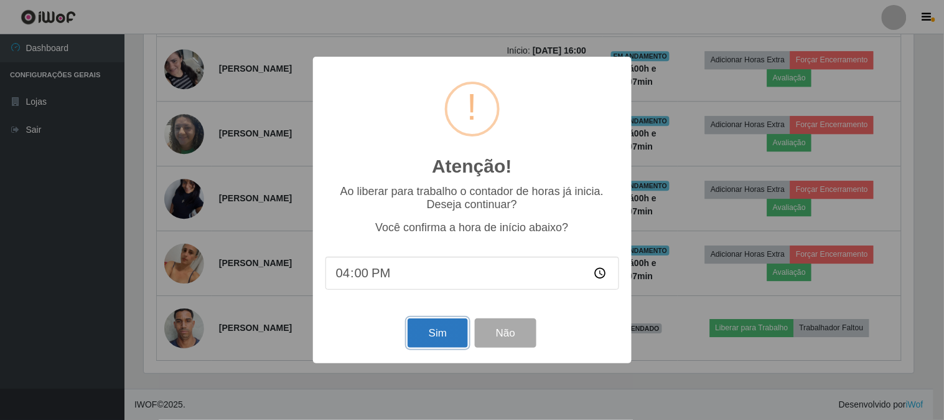
click at [453, 334] on button "Sim" at bounding box center [438, 332] width 60 height 29
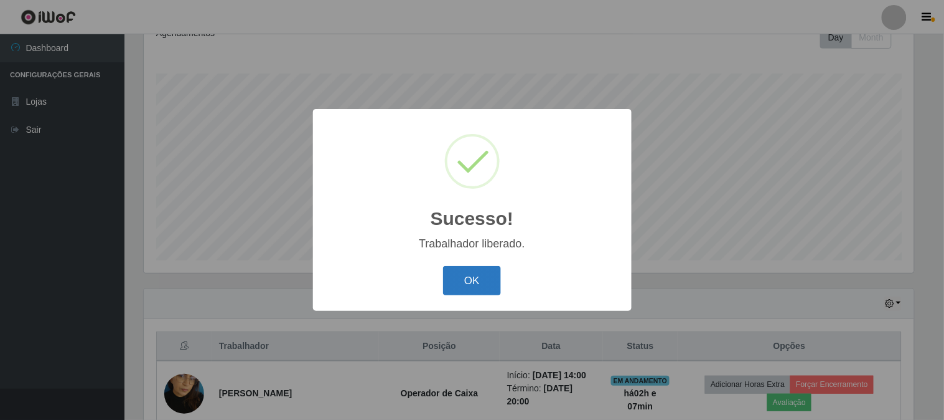
click at [456, 276] on button "OK" at bounding box center [472, 280] width 58 height 29
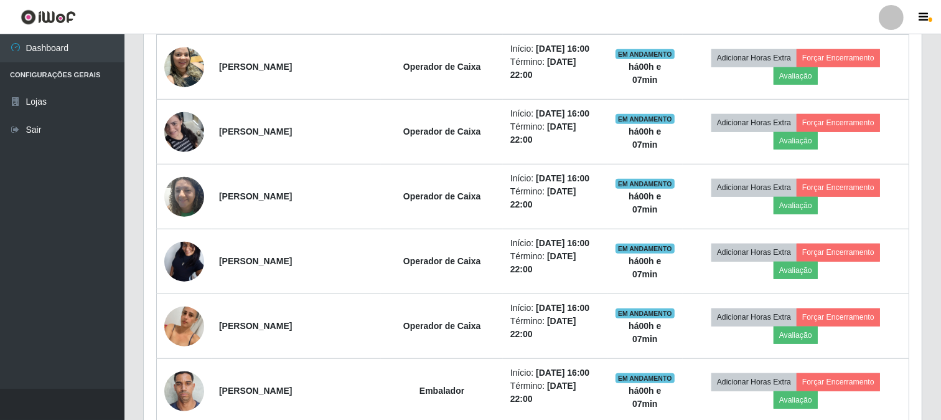
scroll to position [833, 0]
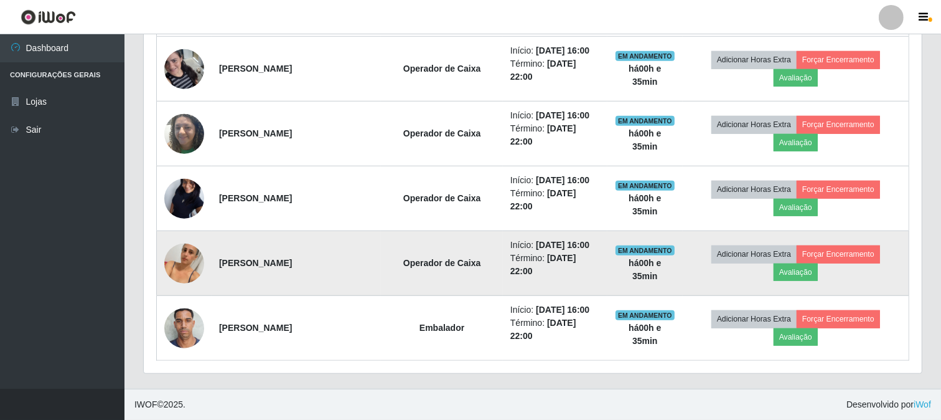
click at [235, 240] on td "[PERSON_NAME]" at bounding box center [296, 263] width 169 height 65
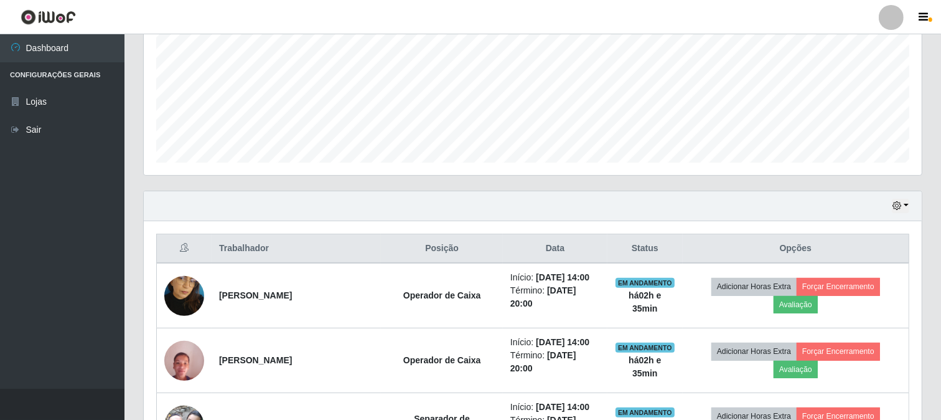
scroll to position [280, 0]
